Goal: Information Seeking & Learning: Compare options

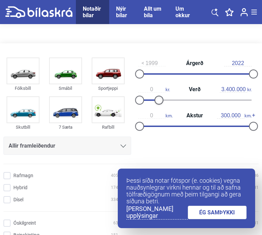
drag, startPoint x: 251, startPoint y: 98, endPoint x: 157, endPoint y: 107, distance: 94.9
click at [157, 107] on div "0 kr. Verð 3.400.000 kr." at bounding box center [195, 95] width 128 height 26
type input "700.000"
drag, startPoint x: 158, startPoint y: 101, endPoint x: 143, endPoint y: 101, distance: 15.1
click at [143, 101] on div at bounding box center [143, 100] width 9 height 9
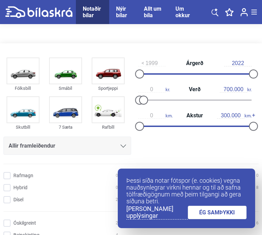
click at [229, 211] on link "ÉG SAMÞYKKI" at bounding box center [217, 212] width 59 height 13
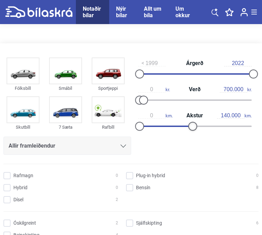
type input "150.000"
drag, startPoint x: 253, startPoint y: 127, endPoint x: 197, endPoint y: 131, distance: 56.2
click at [197, 131] on div "0 km. Akstur 150.000 km." at bounding box center [195, 121] width 128 height 26
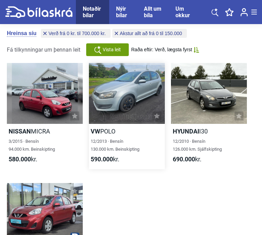
scroll to position [499, 0]
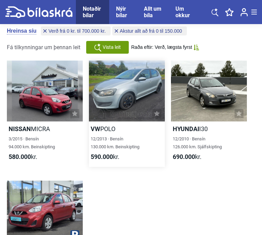
click at [123, 110] on div at bounding box center [127, 91] width 76 height 61
click at [185, 99] on div at bounding box center [209, 91] width 76 height 61
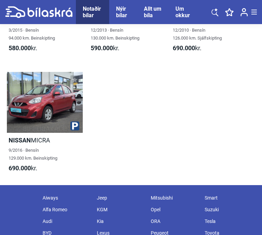
scroll to position [610, 0]
